Goal: Book appointment/travel/reservation

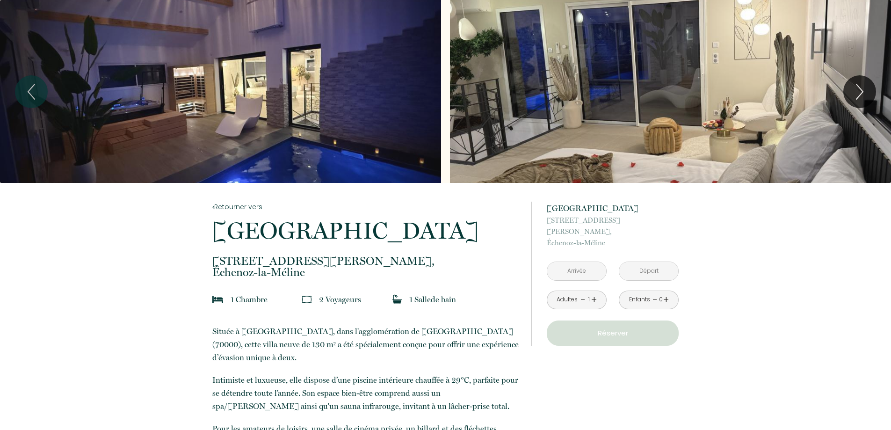
click at [583, 262] on input "text" at bounding box center [576, 271] width 59 height 18
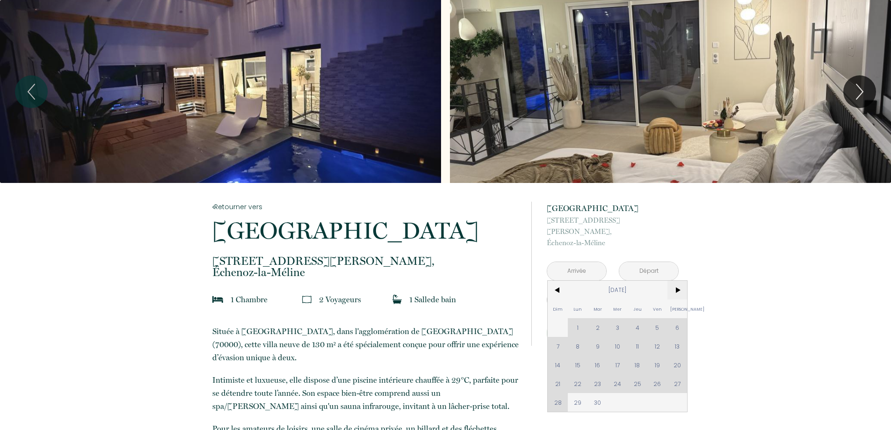
click at [678, 281] on span ">" at bounding box center [678, 290] width 20 height 19
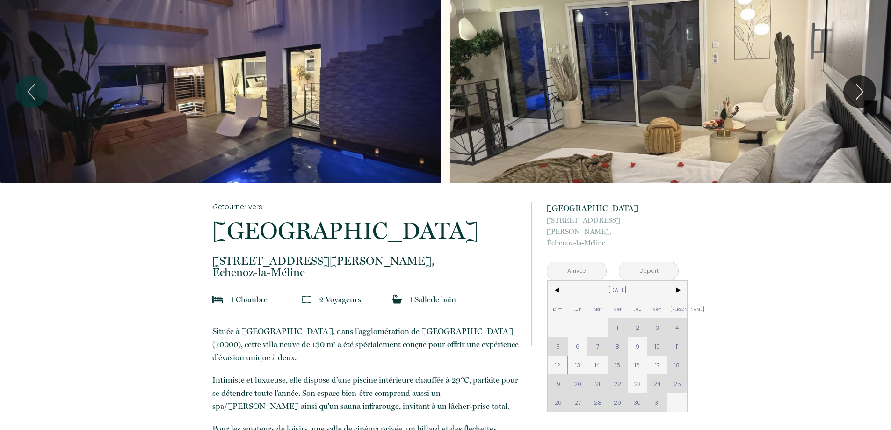
click at [552, 357] on span "12" at bounding box center [558, 365] width 20 height 19
type input "[DATE]"
click at [0, 0] on div "Taxe de séjour 0 €" at bounding box center [0, 0] width 0 height 0
click at [655, 248] on p "[STREET_ADDRESS][PERSON_NAME]-la-Méline" at bounding box center [613, 232] width 132 height 34
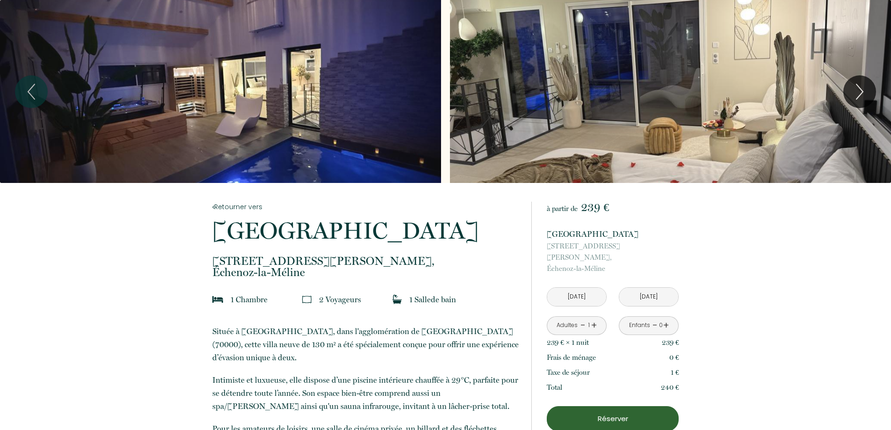
click at [636, 288] on input "[DATE]" at bounding box center [648, 297] width 59 height 18
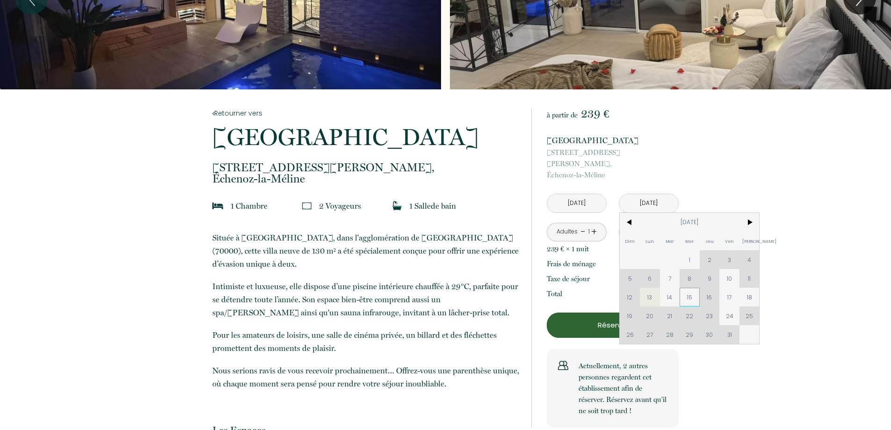
click at [691, 288] on span "15" at bounding box center [690, 297] width 20 height 19
type input "[DATE]"
